Goal: Contribute content: Contribute content

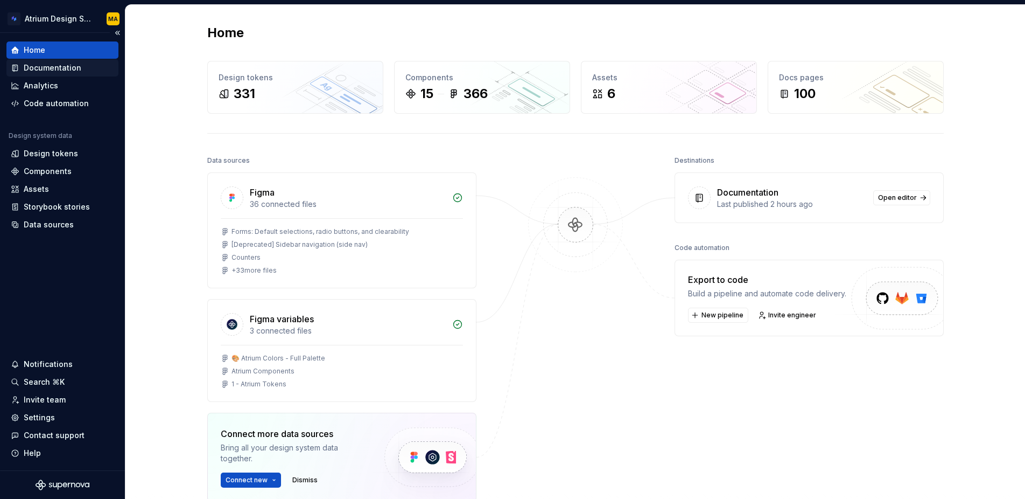
click at [40, 68] on div "Documentation" at bounding box center [53, 67] width 58 height 11
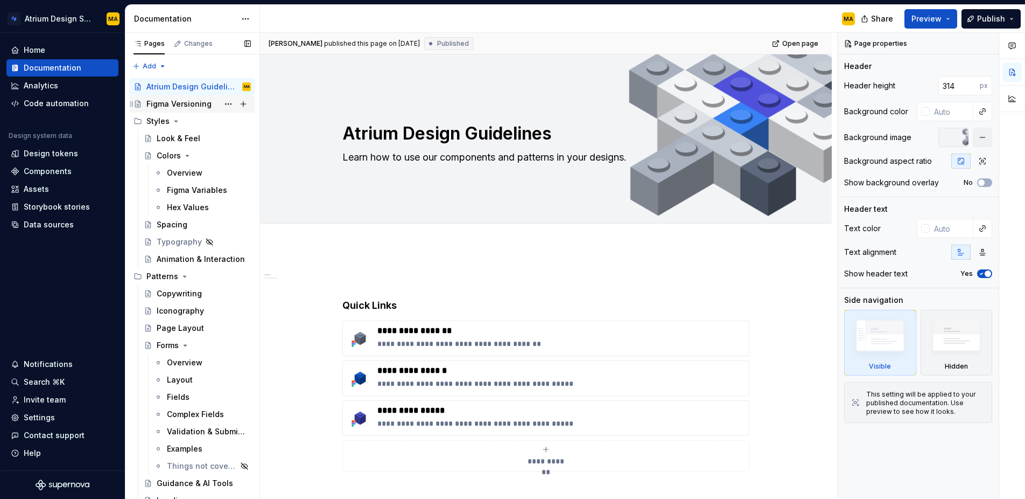
click at [182, 101] on div "Figma Versioning" at bounding box center [178, 104] width 65 height 11
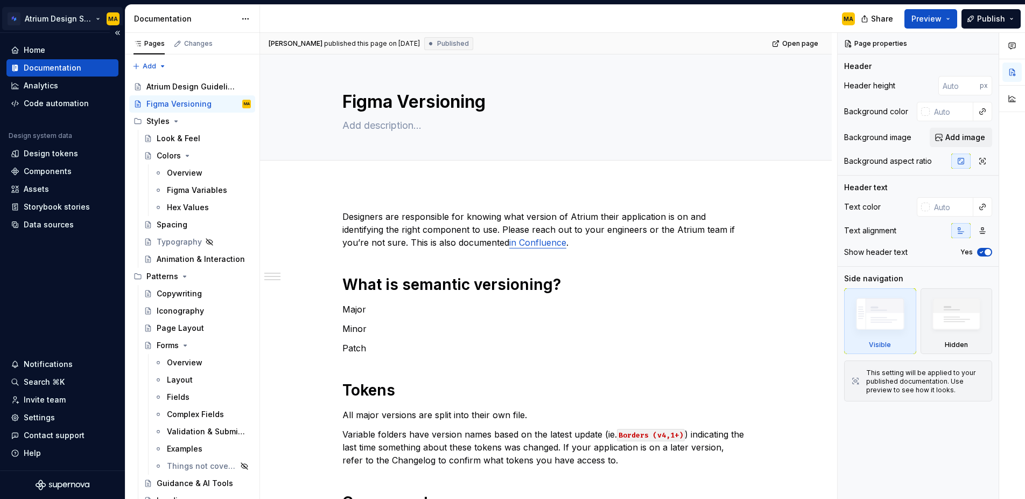
click at [45, 16] on html "Atrium Design System MA Home Documentation Analytics Code automation Design sys…" at bounding box center [512, 249] width 1025 height 499
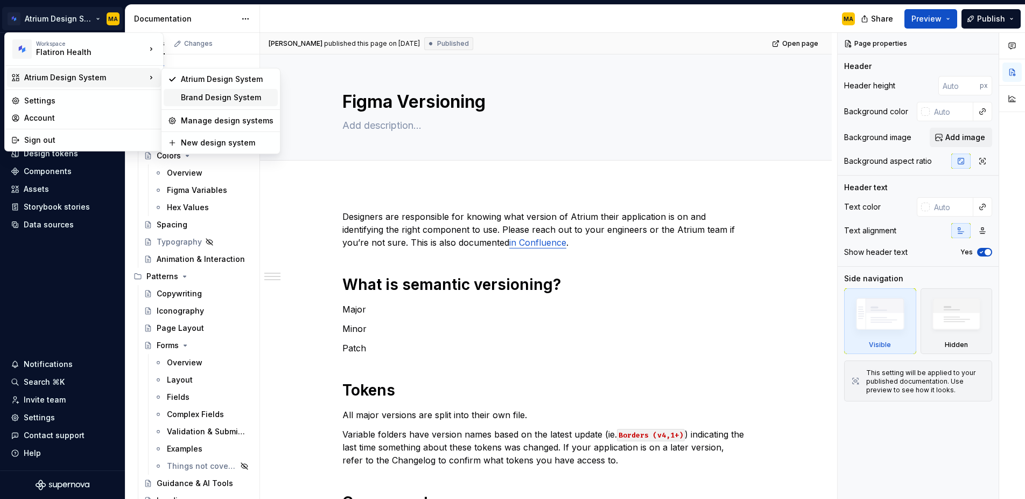
click at [249, 95] on div "Brand Design System" at bounding box center [227, 97] width 93 height 11
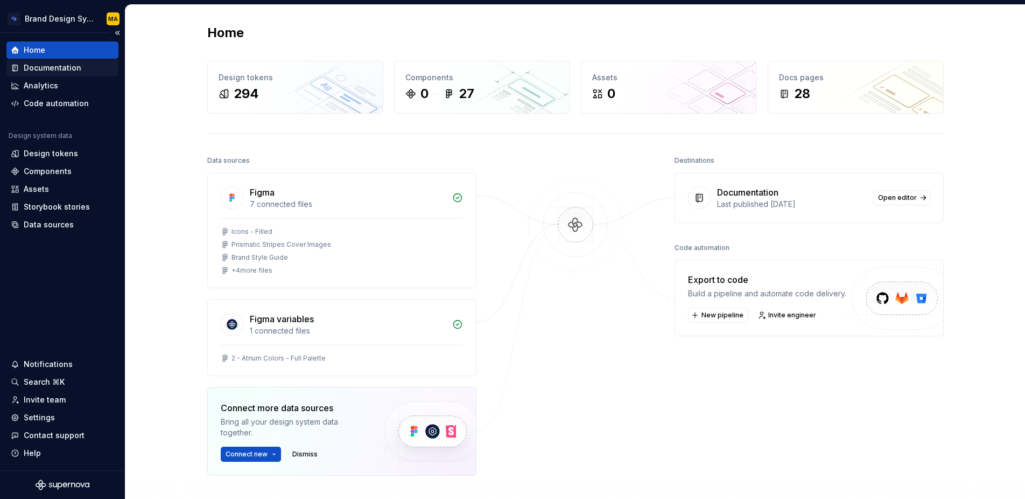
click at [47, 67] on div "Documentation" at bounding box center [53, 67] width 58 height 11
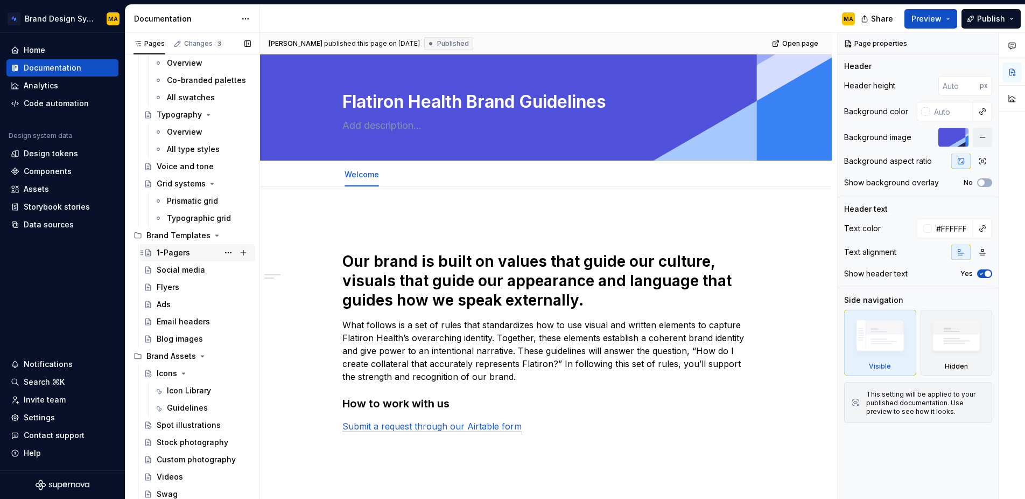
scroll to position [232, 0]
click at [170, 353] on div "Brand Assets" at bounding box center [171, 355] width 50 height 11
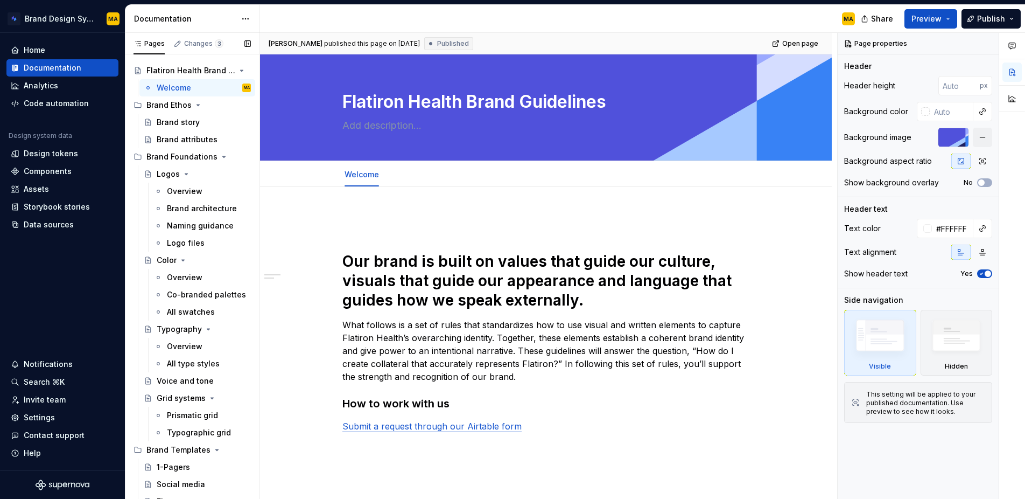
scroll to position [94, 0]
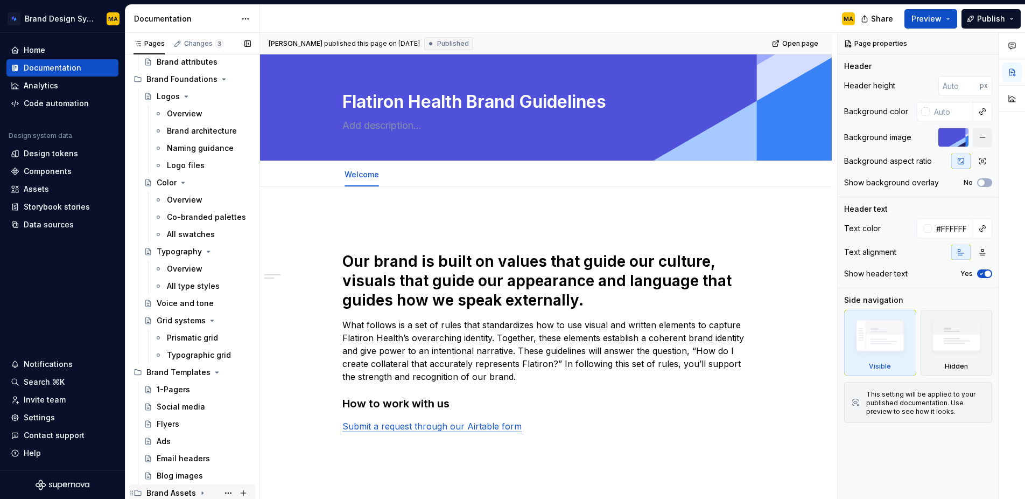
click at [198, 492] on icon "Page tree" at bounding box center [202, 493] width 9 height 9
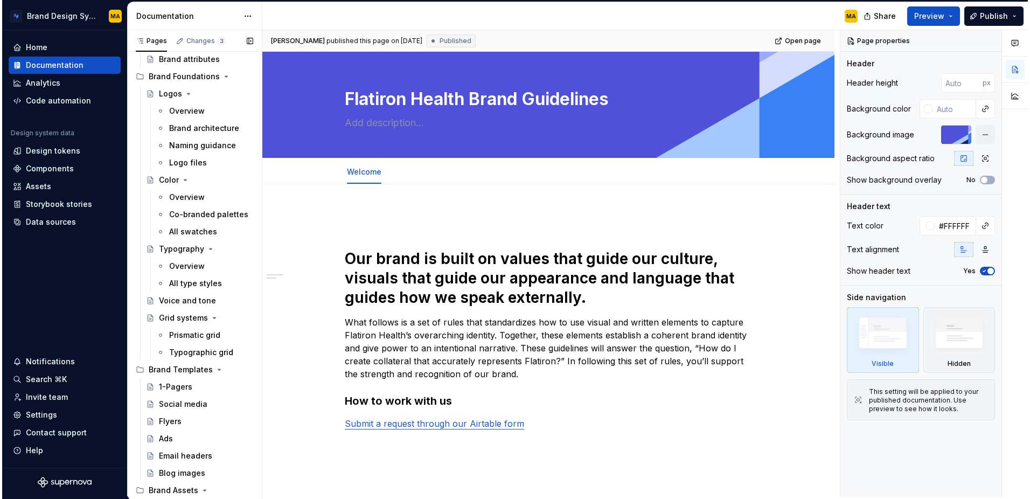
scroll to position [232, 0]
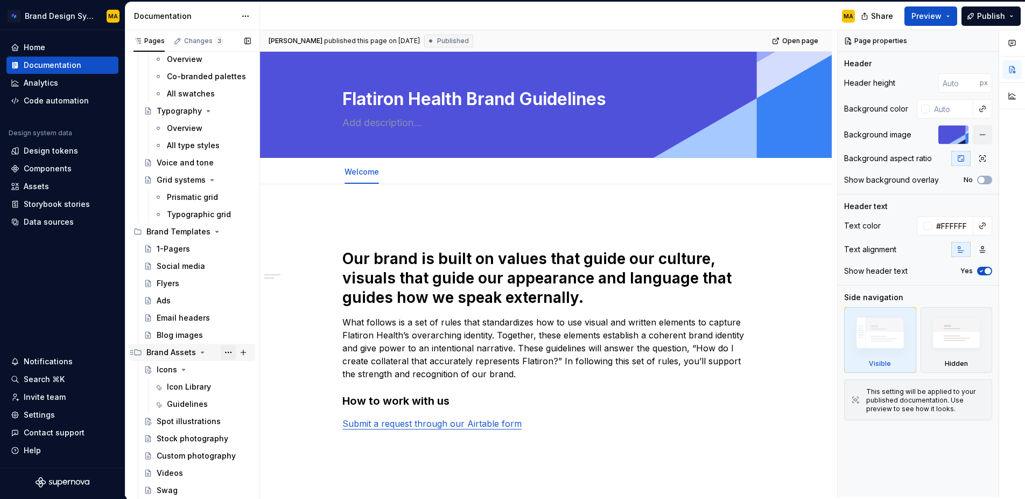
click at [227, 351] on button "Page tree" at bounding box center [228, 352] width 15 height 15
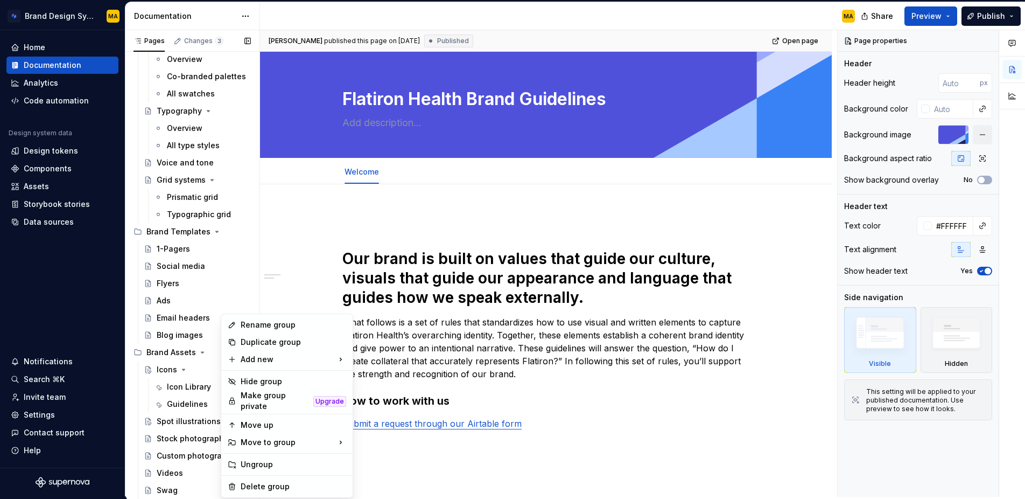
click at [176, 382] on div "Pages Changes 3 Add Accessibility guide for tree Page tree. Navigate the tree w…" at bounding box center [192, 265] width 135 height 471
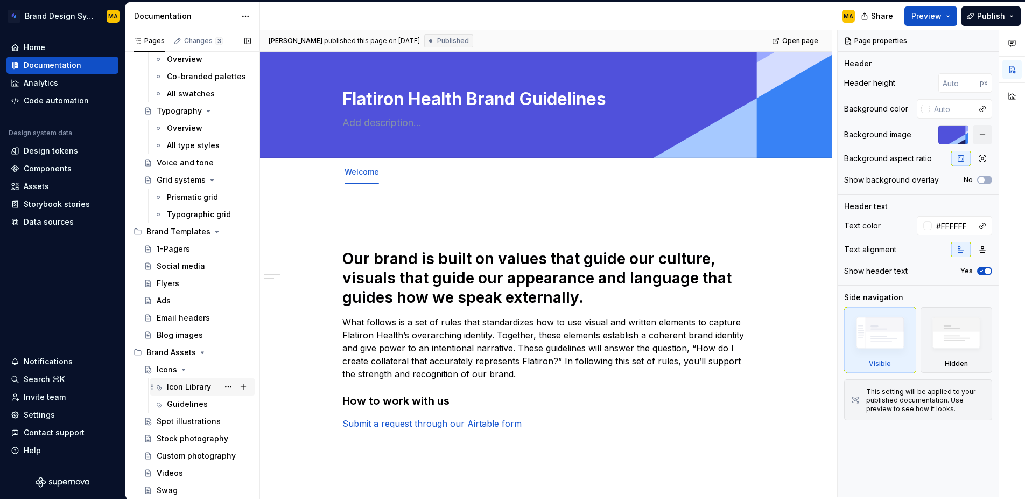
click at [180, 387] on div "Icon Library" at bounding box center [189, 386] width 44 height 11
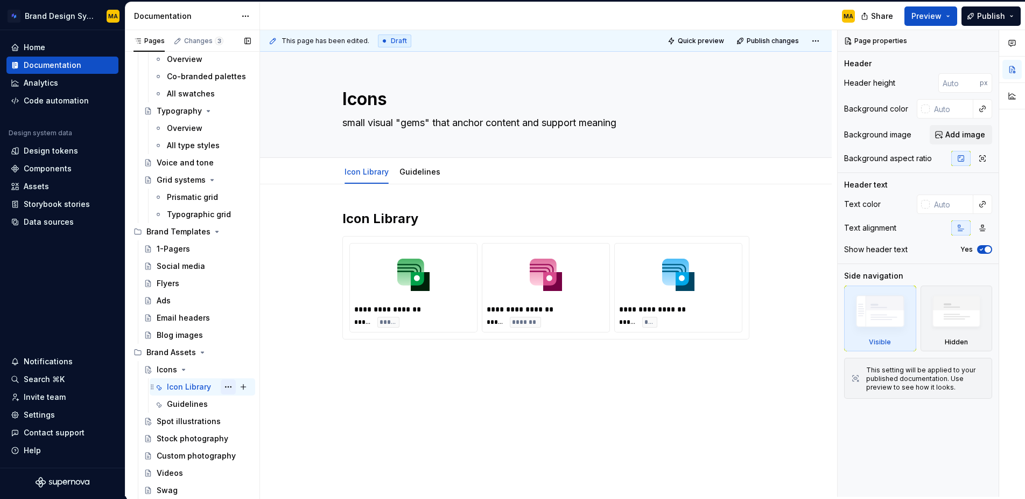
click at [225, 385] on button "Page tree" at bounding box center [228, 386] width 15 height 15
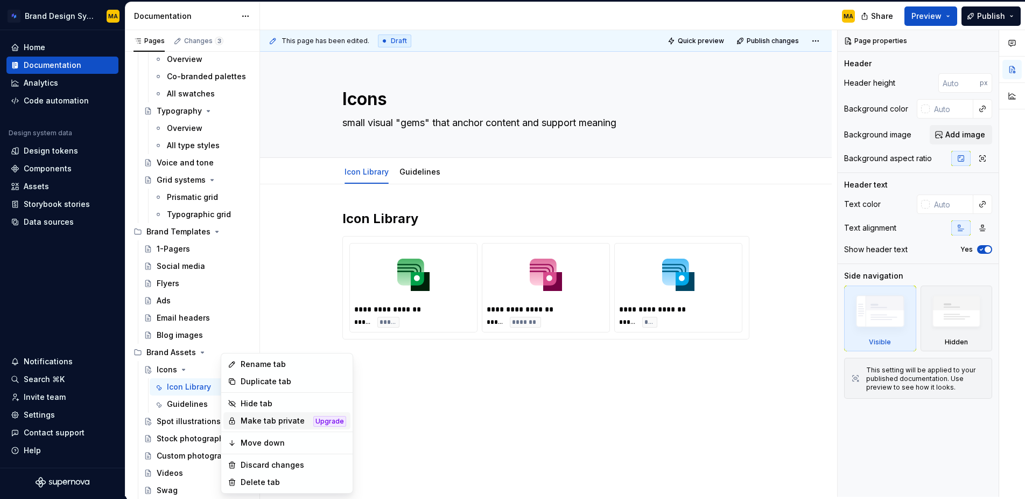
click at [275, 420] on div "Make tab private" at bounding box center [275, 420] width 68 height 11
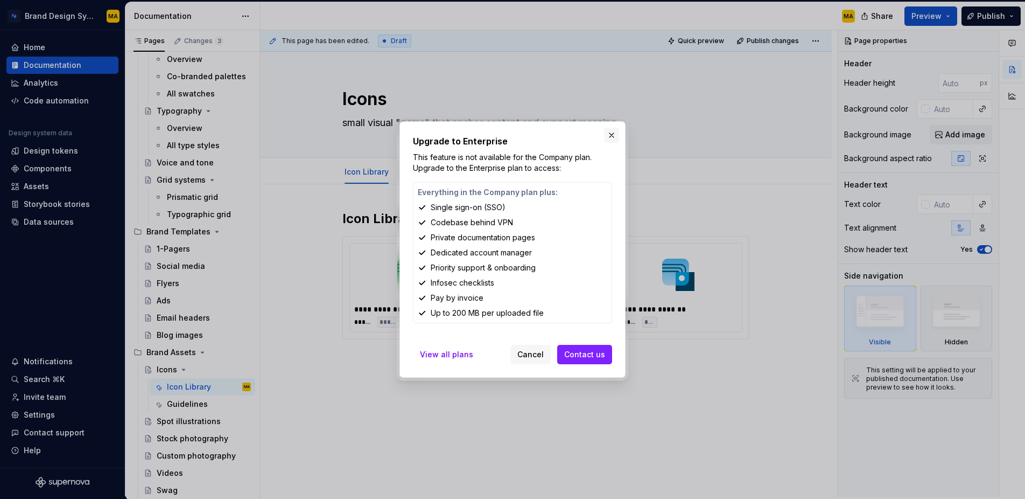
click at [613, 132] on button "button" at bounding box center [611, 135] width 15 height 15
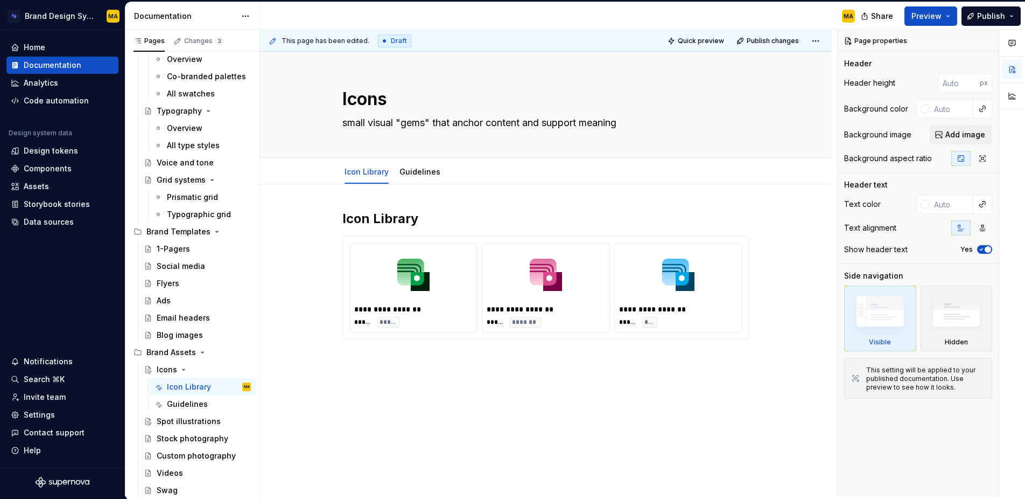
click at [819, 49] on div "This page has been edited. Draft Quick preview Publish changes" at bounding box center [546, 41] width 572 height 22
click at [819, 39] on html "Brand Design System MA Home Documentation Analytics Code automation Design syst…" at bounding box center [512, 249] width 1025 height 499
click at [161, 387] on icon "Page tree" at bounding box center [159, 387] width 5 height 5
click at [228, 387] on button "Page tree" at bounding box center [228, 386] width 15 height 15
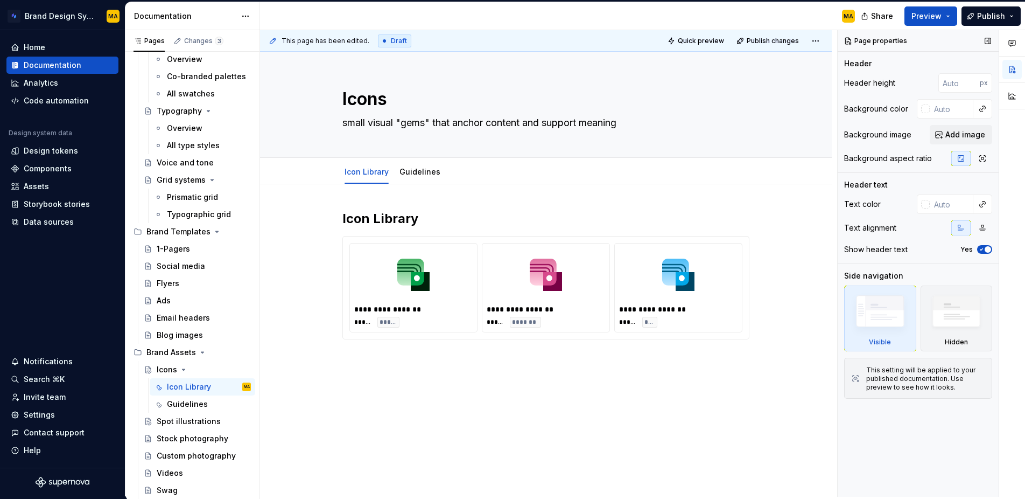
click at [887, 421] on div "Comments Open comments No comments yet Select ‘Comment’ from the block context …" at bounding box center [931, 263] width 187 height 466
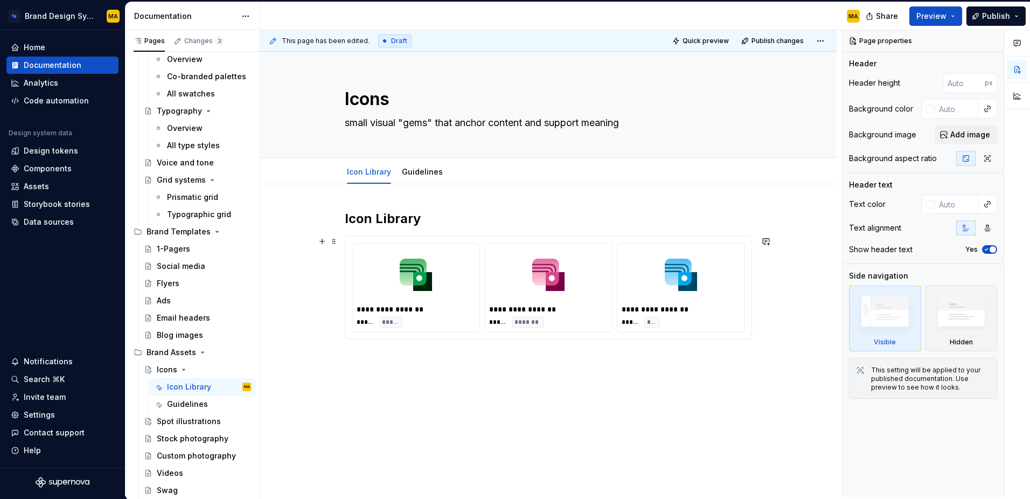
click at [598, 270] on div at bounding box center [548, 275] width 118 height 54
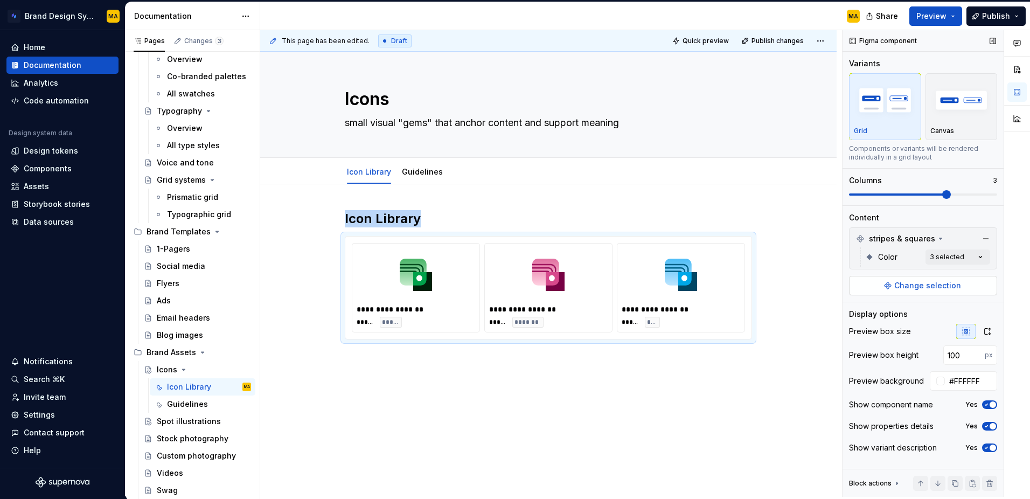
click at [910, 287] on span "Change selection" at bounding box center [927, 285] width 67 height 11
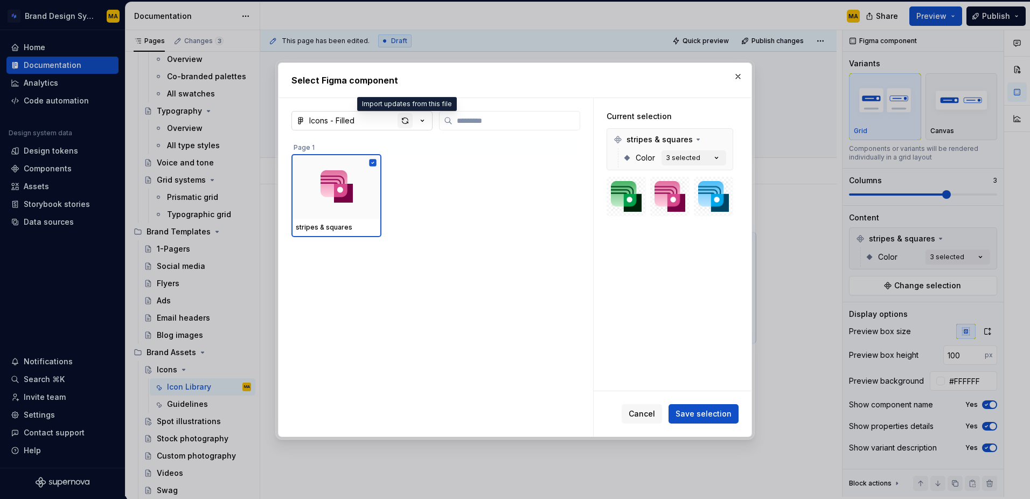
click at [406, 122] on div "button" at bounding box center [404, 120] width 15 height 15
click at [404, 121] on div "button" at bounding box center [404, 120] width 15 height 15
click at [460, 419] on div "stripes & squares" at bounding box center [433, 285] width 285 height 297
click at [638, 417] on span "Cancel" at bounding box center [642, 413] width 26 height 11
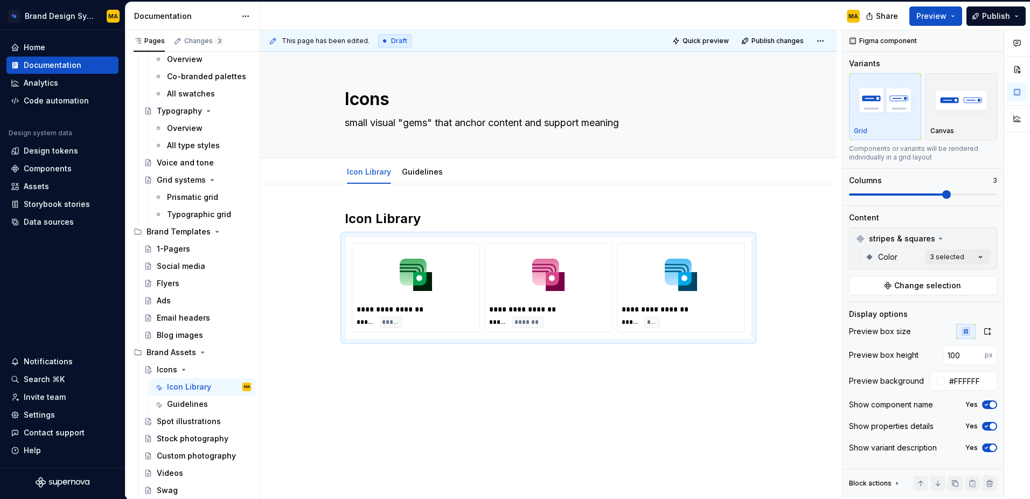
type textarea "*"
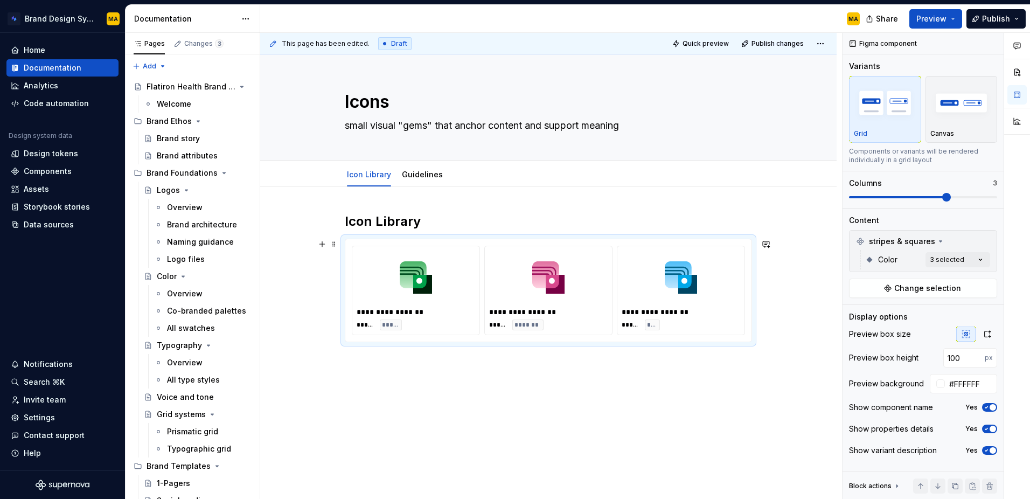
click at [650, 312] on div "**********" at bounding box center [681, 311] width 118 height 11
click at [951, 256] on div "Comments Open comments No comments yet Select ‘Comment’ from the block context …" at bounding box center [935, 266] width 187 height 466
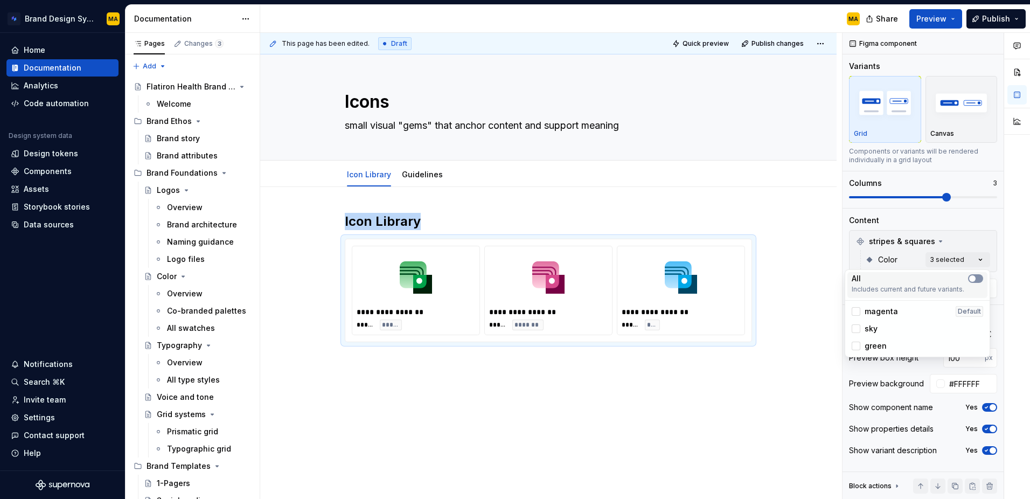
click at [982, 277] on div "All Includes current and future variants." at bounding box center [917, 285] width 140 height 26
click at [1015, 301] on div at bounding box center [1017, 266] width 26 height 466
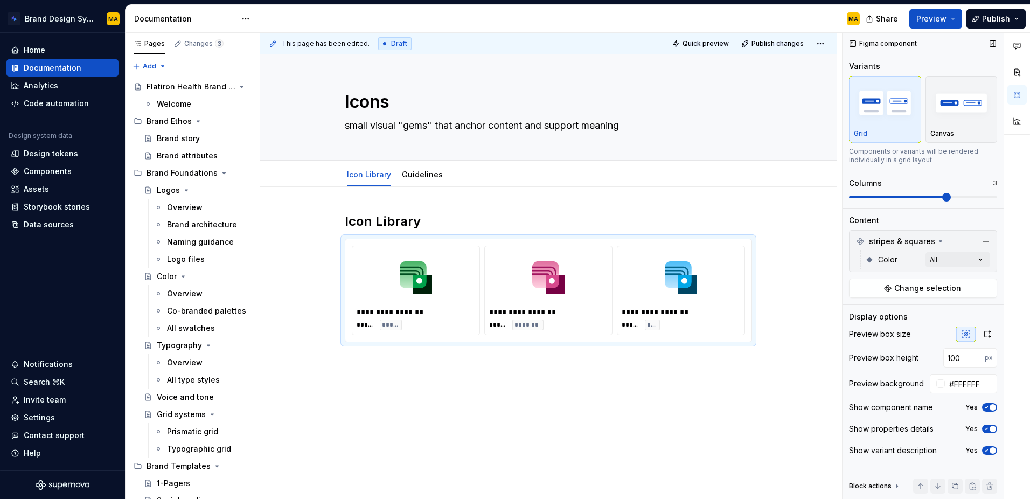
click at [901, 278] on div "stripes & squares Color All Change selection" at bounding box center [923, 264] width 148 height 68
click at [887, 299] on div "Figma component Variants Grid Canvas Components or variants will be rendered in…" at bounding box center [922, 266] width 161 height 466
click at [891, 287] on button "Change selection" at bounding box center [923, 287] width 148 height 19
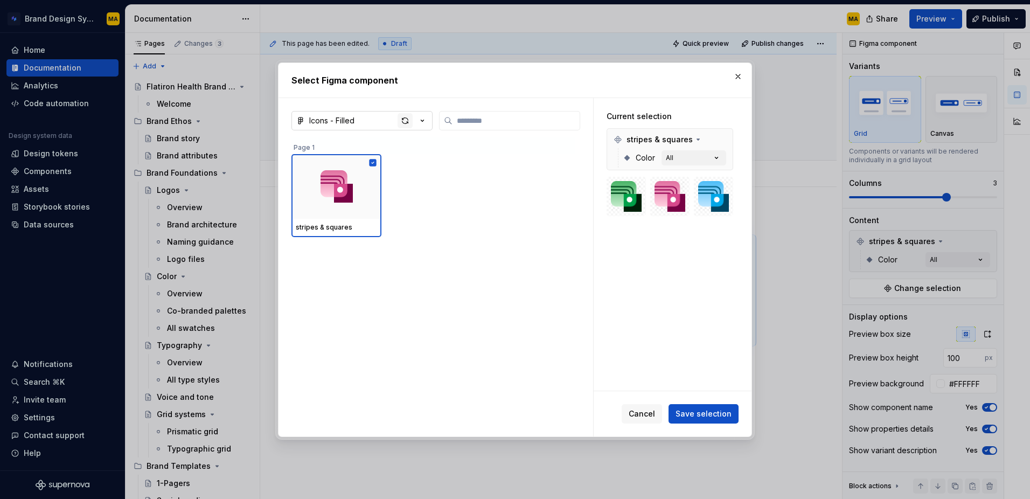
click at [405, 122] on div "button" at bounding box center [404, 120] width 15 height 15
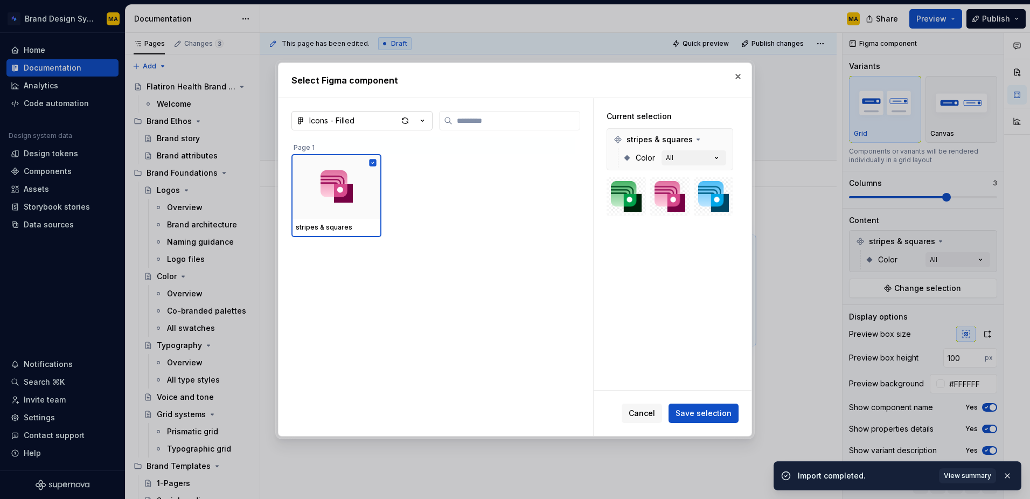
click at [336, 112] on button "Icons - Filled" at bounding box center [361, 120] width 141 height 19
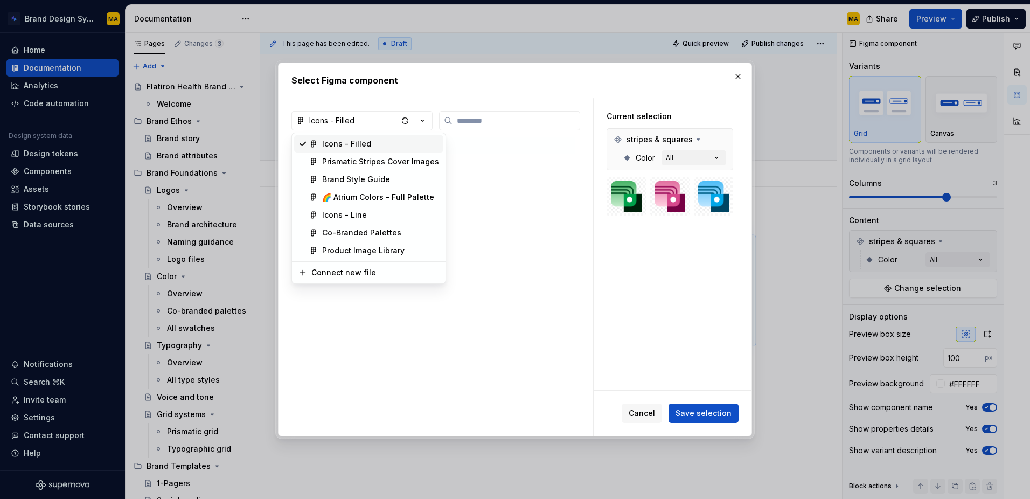
type textarea "*"
click at [353, 276] on div "Connect new file" at bounding box center [343, 272] width 65 height 11
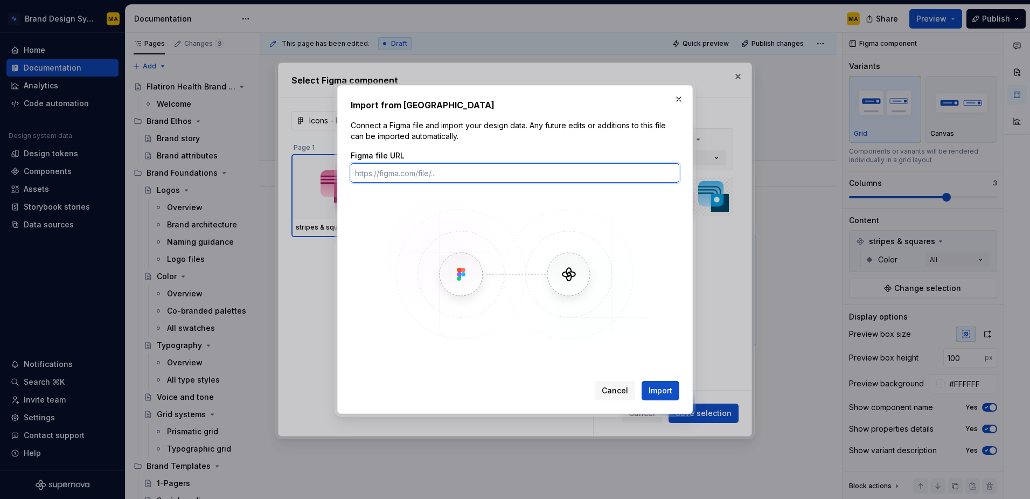
paste input "[URL][DOMAIN_NAME]"
type input "[URL][DOMAIN_NAME]"
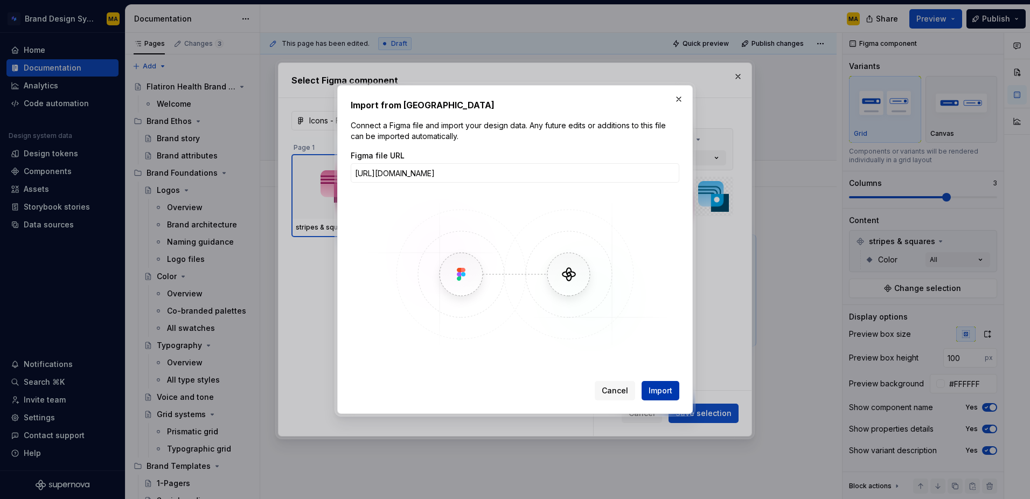
click at [661, 390] on span "Import" at bounding box center [660, 390] width 24 height 11
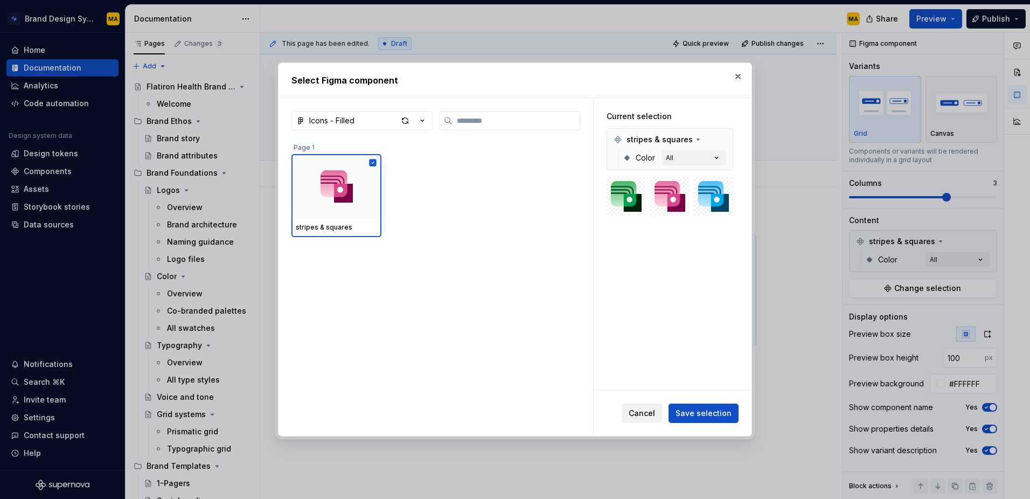
click at [645, 420] on button "Cancel" at bounding box center [642, 412] width 40 height 19
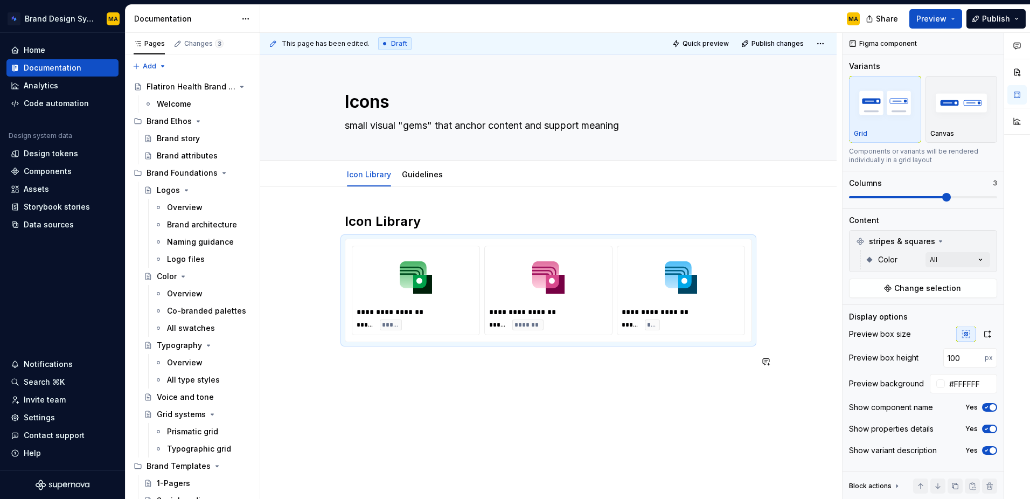
click at [556, 406] on div "**********" at bounding box center [548, 359] width 576 height 344
type textarea "*"
click at [515, 211] on div "**********" at bounding box center [548, 359] width 576 height 344
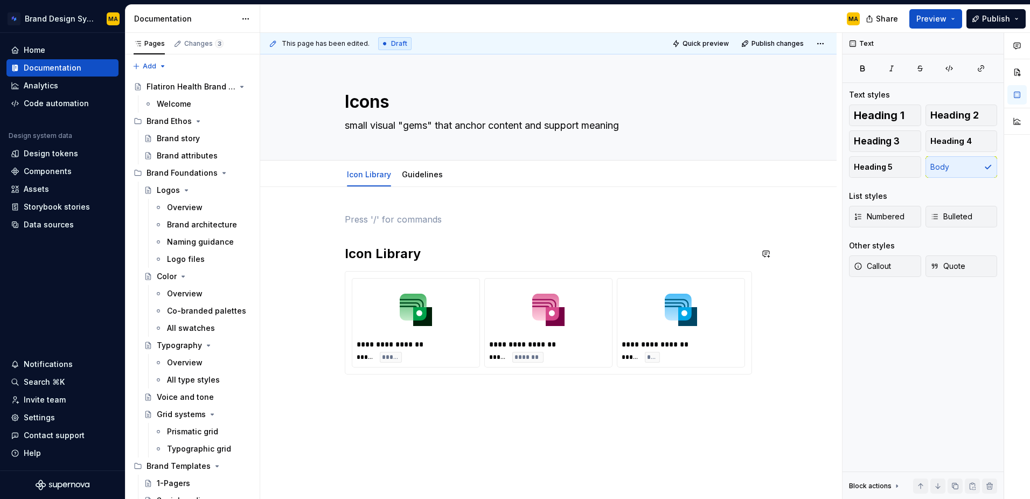
click at [0, 0] on div "Brand Design System MA Home Documentation Analytics Code automation Design syst…" at bounding box center [515, 249] width 1030 height 499
